Goal: Find specific page/section: Locate a particular part of the current website

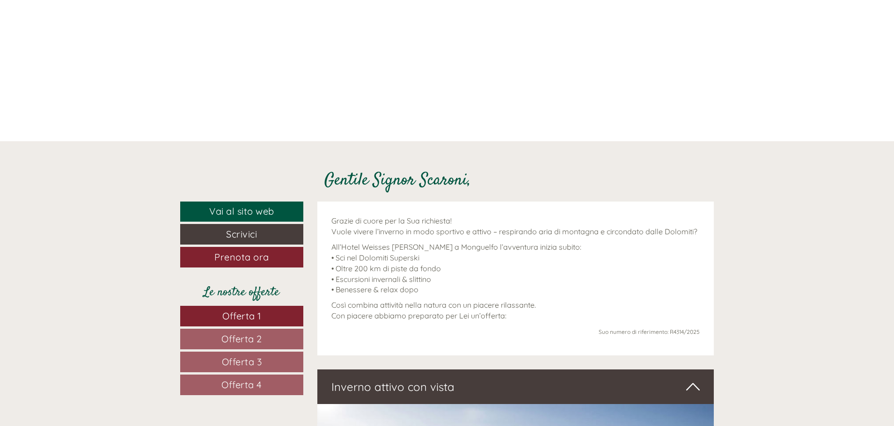
scroll to position [47, 0]
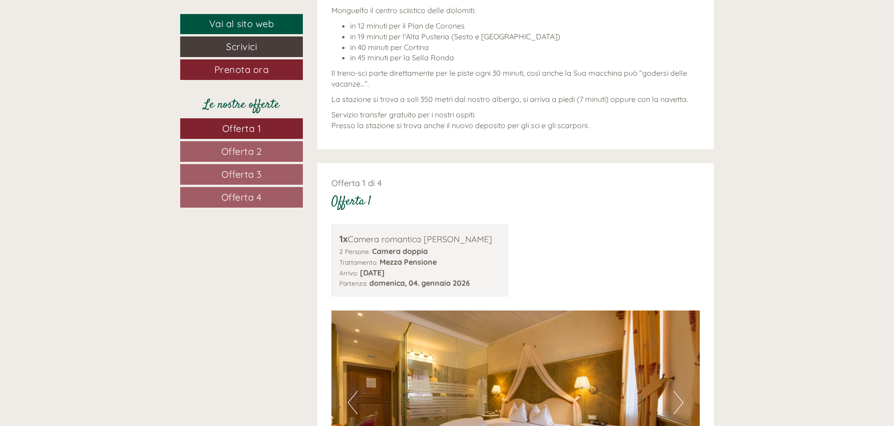
scroll to position [889, 0]
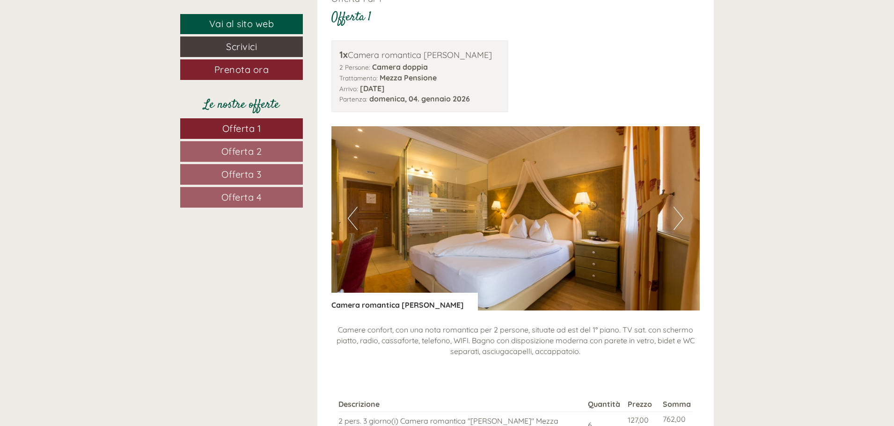
scroll to position [1076, 0]
